Goal: Information Seeking & Learning: Learn about a topic

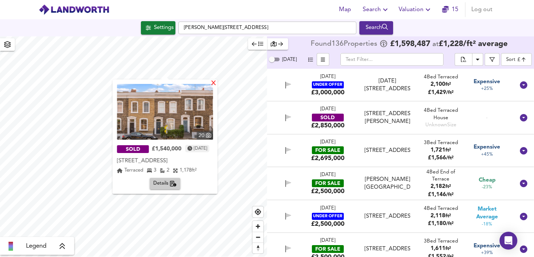
click at [217, 83] on div "X" at bounding box center [214, 83] width 6 height 7
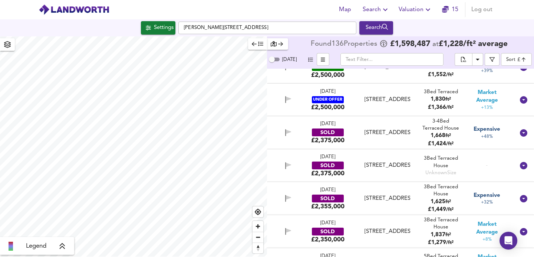
scroll to position [183, 0]
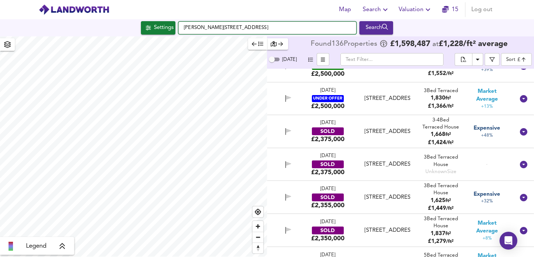
click at [232, 29] on input "[PERSON_NAME][STREET_ADDRESS]" at bounding box center [267, 28] width 178 height 13
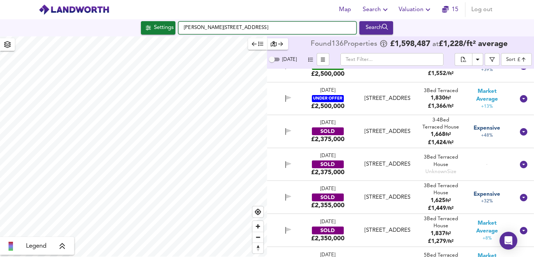
click at [232, 29] on input "[PERSON_NAME][STREET_ADDRESS]" at bounding box center [267, 28] width 178 height 13
paste input "[PERSON_NAME], [PERSON_NAME]"
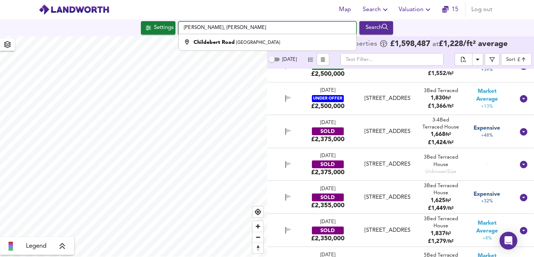
type input "[GEOGRAPHIC_DATA]"
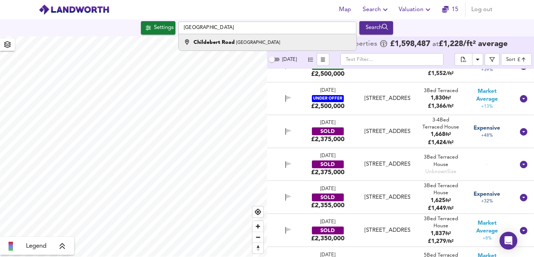
click at [231, 43] on strong "Childebert Road" at bounding box center [214, 42] width 41 height 5
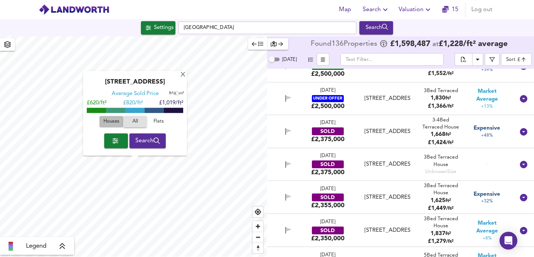
click at [116, 124] on span "Houses" at bounding box center [111, 122] width 20 height 9
click at [158, 137] on span "Search" at bounding box center [147, 140] width 25 height 10
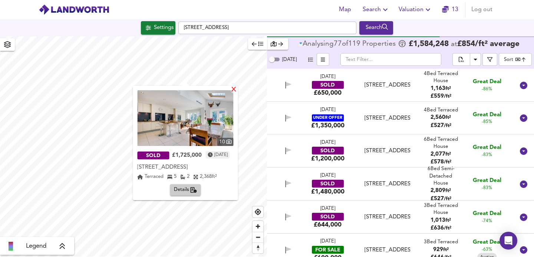
click at [237, 91] on div "X" at bounding box center [234, 89] width 6 height 7
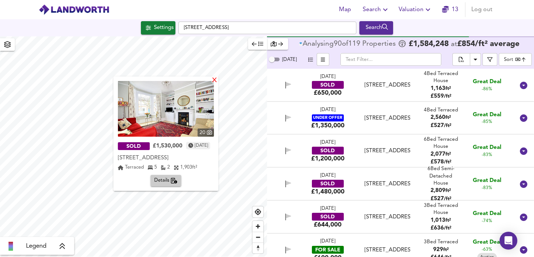
click at [215, 81] on div "X" at bounding box center [214, 80] width 6 height 7
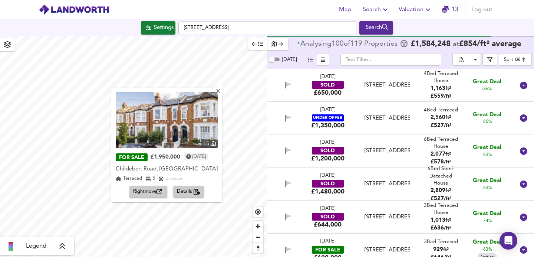
click at [206, 105] on img at bounding box center [167, 120] width 102 height 56
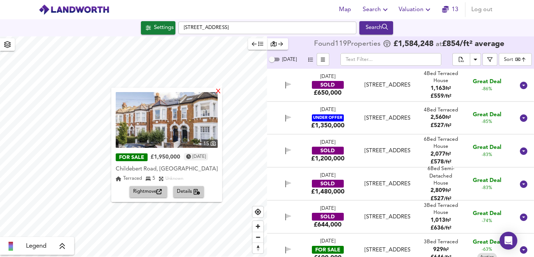
click at [219, 90] on div "X" at bounding box center [218, 91] width 6 height 7
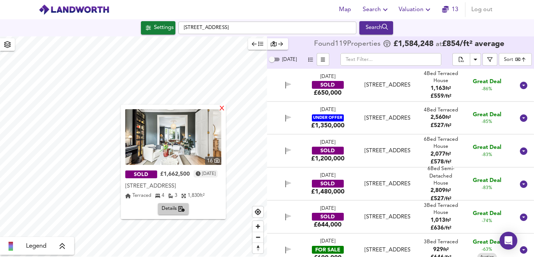
click at [224, 109] on div "X" at bounding box center [222, 108] width 6 height 7
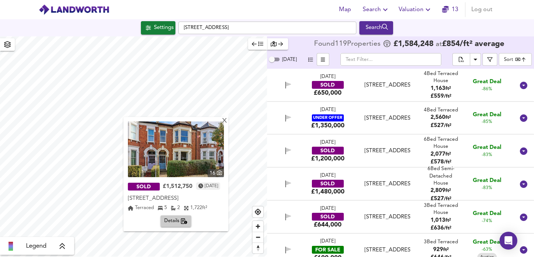
click at [228, 120] on div "16 SOLD £1,512,750 [DATE] [STREET_ADDRESS][GEOGRAPHIC_DATA][STREET_ADDRESS] 5 2…" at bounding box center [176, 174] width 105 height 114
click at [223, 121] on div "X" at bounding box center [225, 121] width 6 height 7
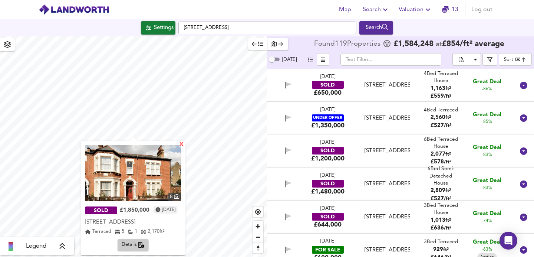
click at [185, 144] on div "X" at bounding box center [182, 144] width 6 height 7
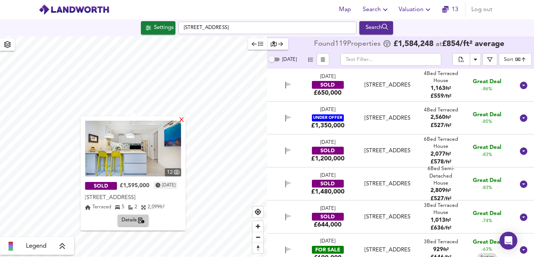
click at [185, 120] on div "X" at bounding box center [182, 120] width 6 height 7
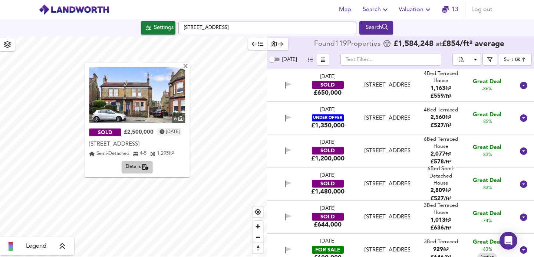
click at [167, 88] on img at bounding box center [137, 95] width 96 height 56
click at [189, 67] on div "X" at bounding box center [186, 66] width 6 height 7
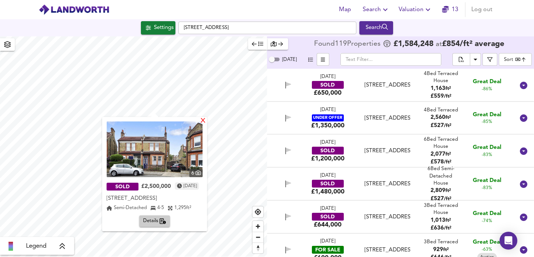
click at [207, 122] on div "X" at bounding box center [203, 121] width 6 height 7
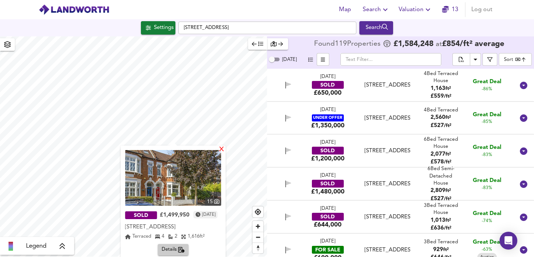
click at [225, 152] on div "X" at bounding box center [222, 149] width 6 height 7
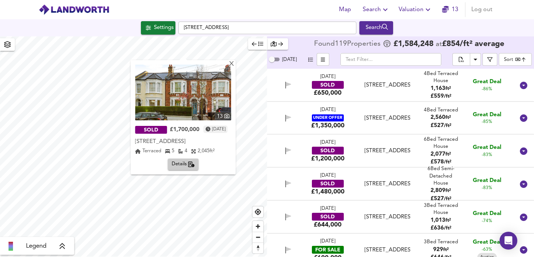
click at [177, 91] on img at bounding box center [183, 93] width 96 height 56
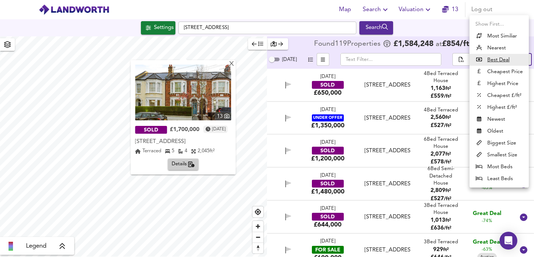
click at [509, 61] on body "Map Search Valuation 13 Log out Settings [GEOGRAPHIC_DATA] Search X 13 SOLD £1,…" at bounding box center [267, 128] width 534 height 257
click at [504, 81] on li "Highest Price" at bounding box center [499, 84] width 59 height 12
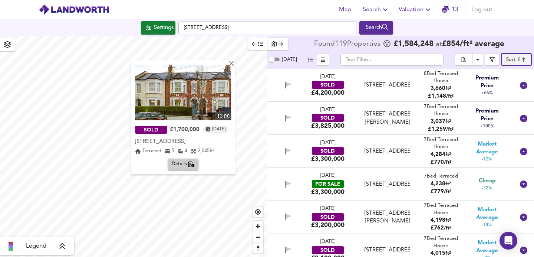
type input "expensive"
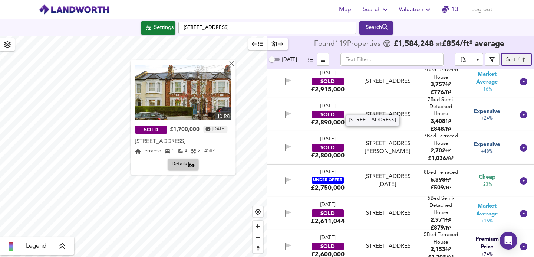
scroll to position [245, 0]
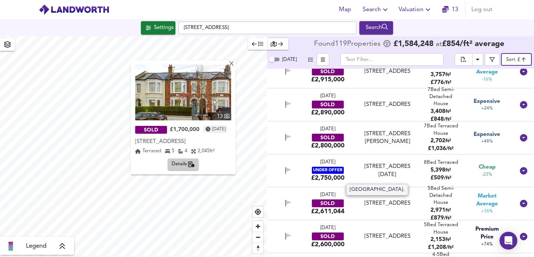
click at [365, 173] on div "[STREET_ADDRESS][DATE]" at bounding box center [388, 171] width 46 height 16
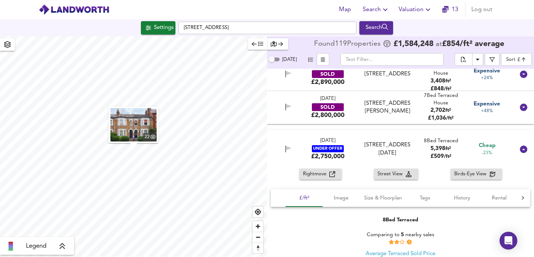
scroll to position [276, 0]
click at [385, 109] on div "[STREET_ADDRESS][PERSON_NAME]" at bounding box center [388, 107] width 46 height 16
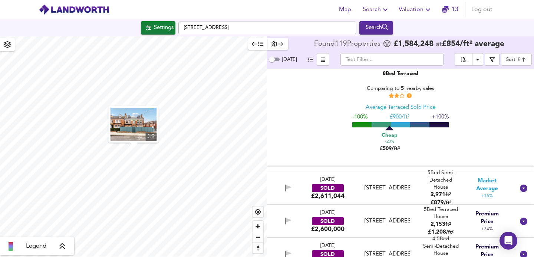
scroll to position [727, 0]
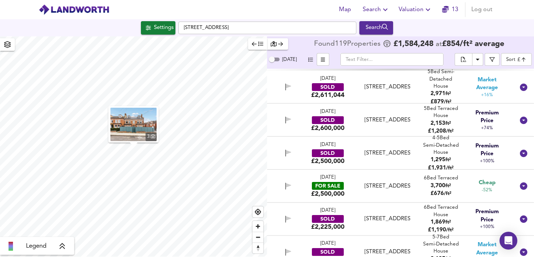
click at [369, 182] on div "[STREET_ADDRESS]" at bounding box center [388, 186] width 46 height 8
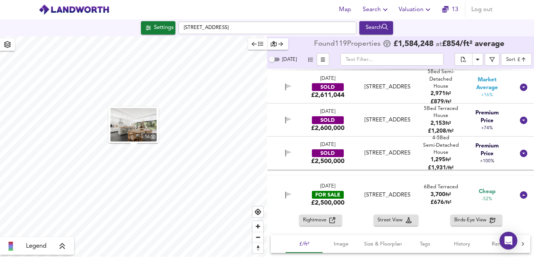
click at [136, 121] on img "button" at bounding box center [134, 124] width 46 height 33
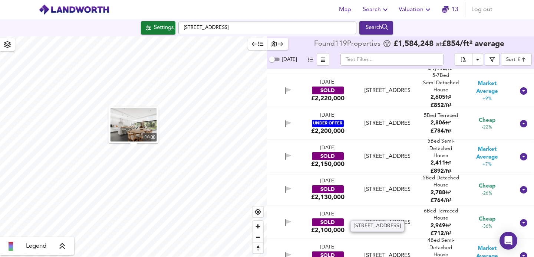
scroll to position [1050, 0]
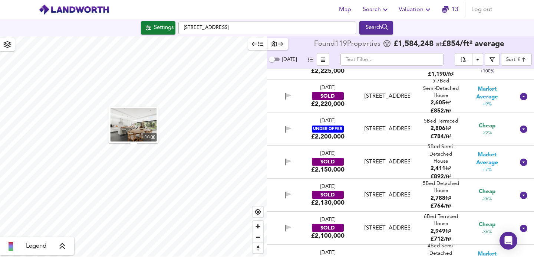
click at [375, 130] on div "[STREET_ADDRESS]" at bounding box center [388, 129] width 46 height 8
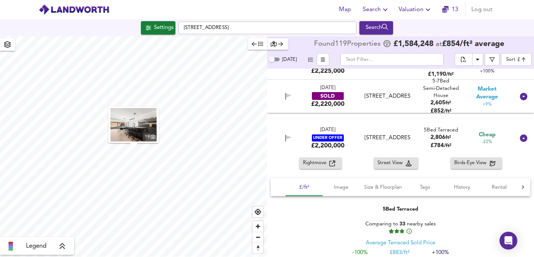
click at [317, 163] on span "Rightmove" at bounding box center [316, 163] width 26 height 9
